Goal: Transaction & Acquisition: Purchase product/service

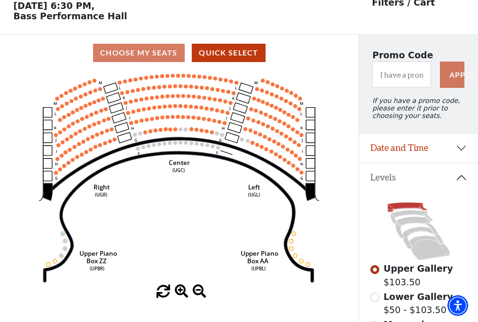
scroll to position [44, 0]
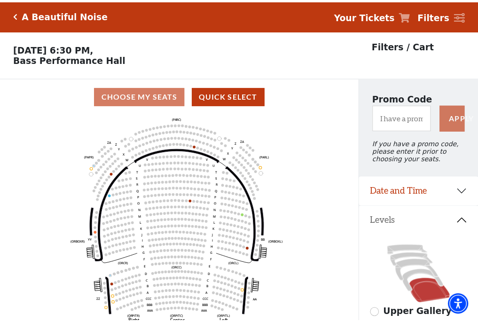
scroll to position [44, 0]
